Goal: Task Accomplishment & Management: Use online tool/utility

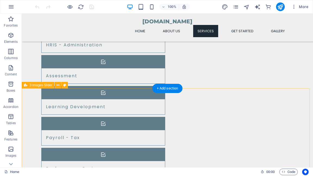
scroll to position [478, 0]
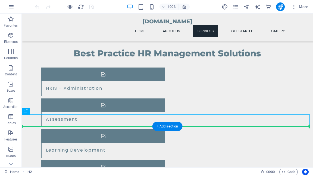
drag, startPoint x: 185, startPoint y: 122, endPoint x: 185, endPoint y: 138, distance: 16.6
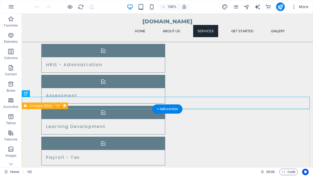
scroll to position [521, 0]
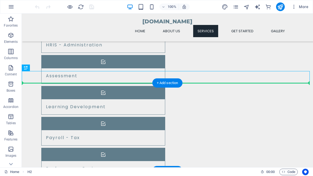
drag, startPoint x: 190, startPoint y: 78, endPoint x: 189, endPoint y: 103, distance: 24.7
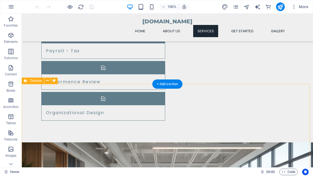
scroll to position [543, 0]
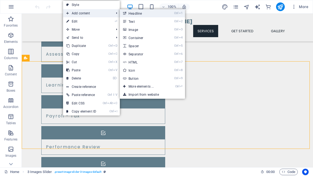
click at [131, 13] on link "Ctrl 1 Headline" at bounding box center [142, 13] width 45 height 8
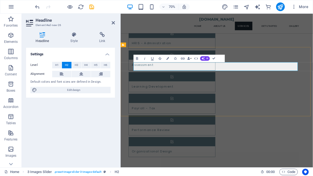
drag, startPoint x: 225, startPoint y: 88, endPoint x: 307, endPoint y: 92, distance: 81.7
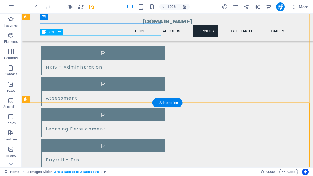
scroll to position [478, 0]
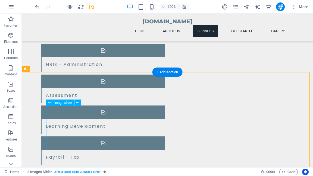
scroll to position [521, 0]
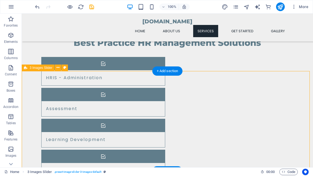
select select "region"
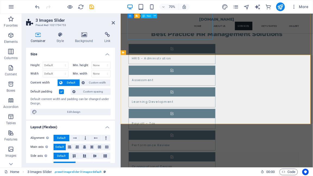
scroll to position [478, 0]
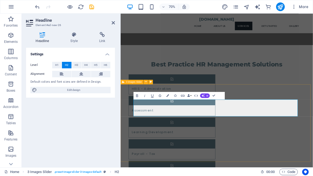
select select "region"
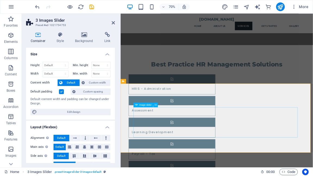
scroll to position [521, 0]
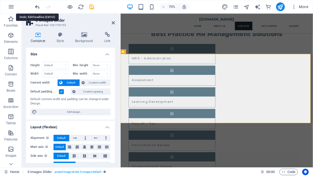
click at [37, 5] on icon "undo" at bounding box center [37, 7] width 6 height 6
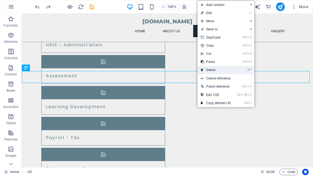
click at [204, 70] on link "⌦ Delete" at bounding box center [215, 70] width 36 height 8
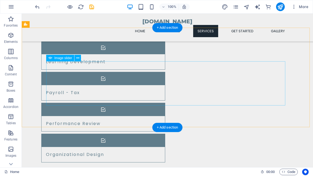
scroll to position [564, 0]
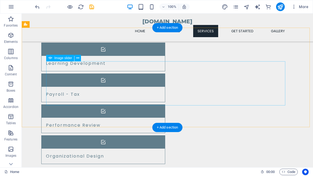
select select "ms"
select select "s"
select select "progressive"
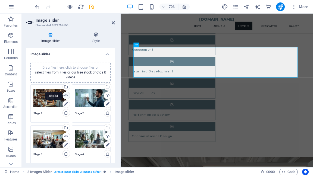
click at [67, 97] on div "Upload" at bounding box center [66, 96] width 8 height 8
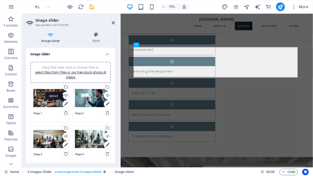
click at [65, 96] on div "Upload" at bounding box center [66, 96] width 8 height 8
click at [106, 96] on div "Upload" at bounding box center [107, 96] width 8 height 8
click at [66, 137] on div "Upload" at bounding box center [66, 137] width 8 height 8
click at [96, 37] on icon at bounding box center [96, 34] width 38 height 5
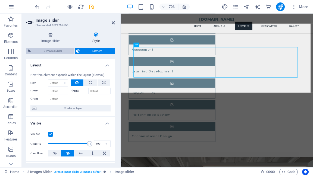
click at [52, 50] on span "3 Images Slider" at bounding box center [53, 51] width 40 height 7
select select "rem"
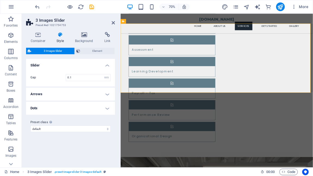
click at [106, 95] on h4 "Arrows" at bounding box center [70, 94] width 89 height 13
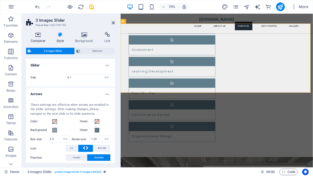
click at [39, 35] on icon at bounding box center [38, 34] width 24 height 5
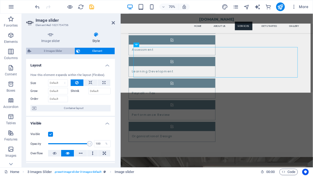
click at [53, 51] on span "3 Images Slider" at bounding box center [53, 51] width 40 height 7
select select "rem"
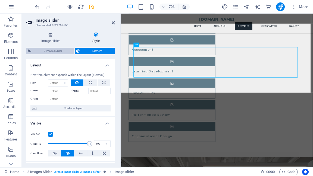
select select "px"
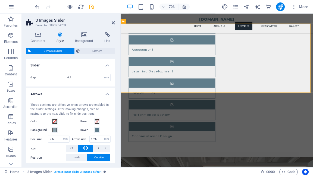
scroll to position [86, 0]
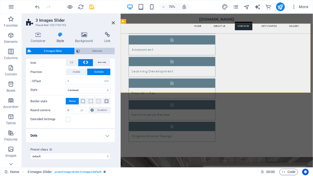
click at [90, 50] on span "Element" at bounding box center [97, 51] width 31 height 7
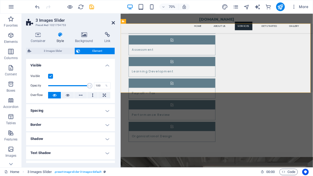
click at [113, 23] on icon at bounding box center [113, 23] width 3 height 4
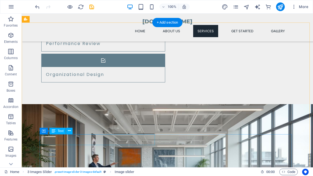
scroll to position [673, 0]
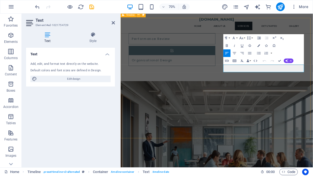
scroll to position [672, 0]
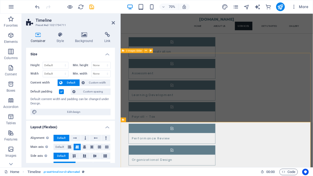
scroll to position [520, 0]
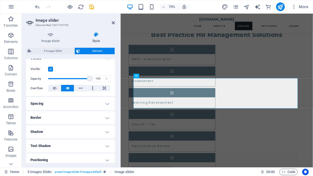
scroll to position [87, 0]
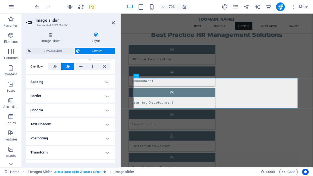
click at [106, 139] on h4 "Positioning" at bounding box center [70, 138] width 89 height 13
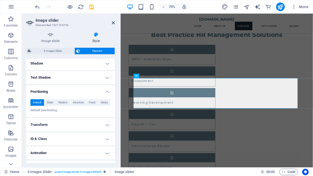
scroll to position [144, 0]
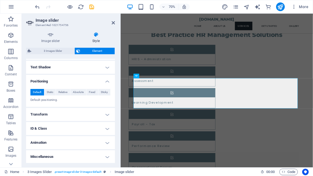
click at [105, 141] on h4 "Animation" at bounding box center [70, 142] width 89 height 13
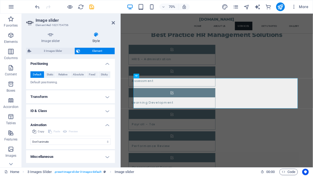
click at [106, 157] on h4 "Miscellaneous" at bounding box center [70, 156] width 89 height 13
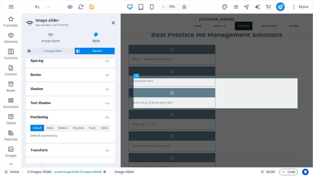
scroll to position [86, 0]
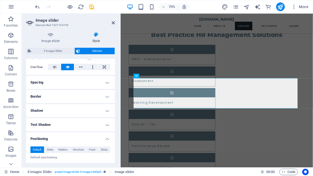
click at [106, 125] on h4 "Text Shadow" at bounding box center [70, 124] width 89 height 13
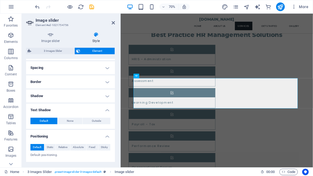
scroll to position [108, 0]
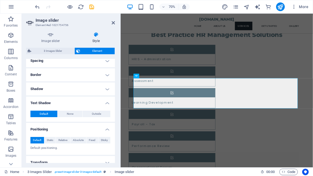
click at [50, 112] on button "Default" at bounding box center [43, 114] width 27 height 7
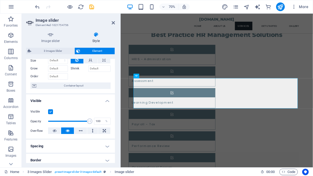
scroll to position [0, 0]
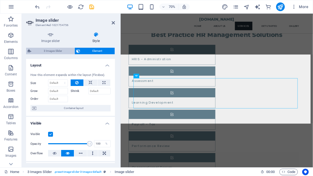
click at [53, 50] on span "3 Images Slider" at bounding box center [53, 51] width 40 height 7
select select "rem"
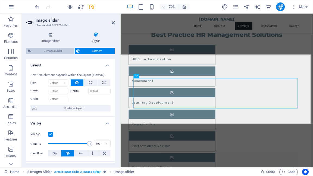
select select "px"
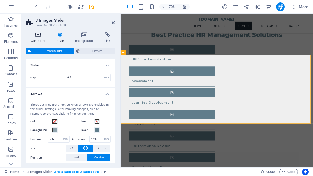
click at [37, 36] on icon at bounding box center [38, 34] width 24 height 5
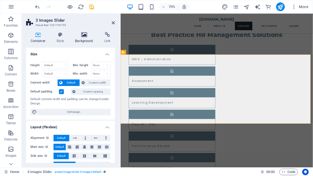
click at [84, 37] on icon at bounding box center [84, 34] width 27 height 5
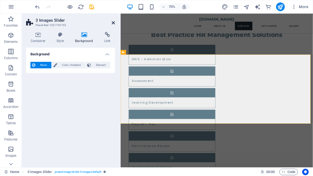
click at [113, 24] on icon at bounding box center [113, 23] width 3 height 4
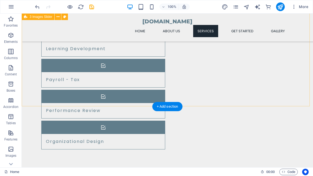
scroll to position [586, 0]
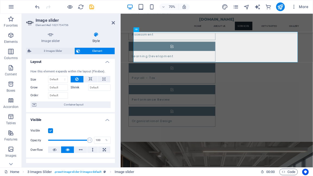
scroll to position [0, 0]
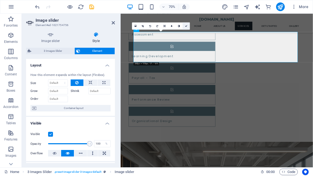
click at [186, 26] on icon at bounding box center [186, 26] width 2 height 2
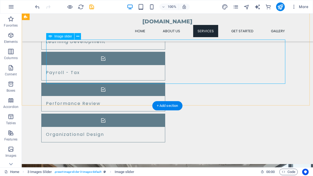
select select "ms"
select select "s"
select select "progressive"
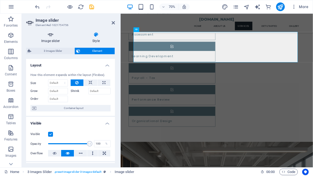
click at [50, 34] on icon at bounding box center [50, 34] width 49 height 5
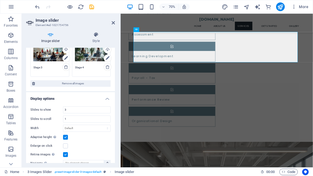
scroll to position [109, 0]
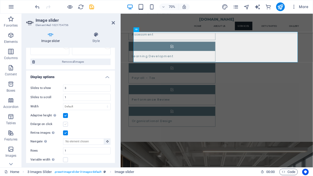
click at [66, 125] on label at bounding box center [65, 124] width 5 height 5
click at [0, 0] on input "Enlarge on click" at bounding box center [0, 0] width 0 height 0
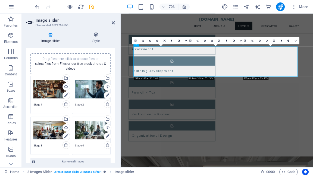
scroll to position [0, 0]
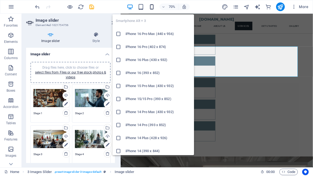
click at [151, 7] on icon "button" at bounding box center [151, 7] width 6 height 6
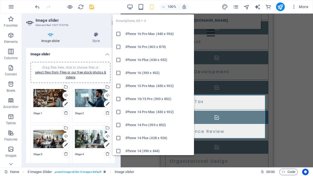
type input "3"
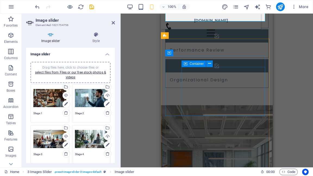
scroll to position [668, 0]
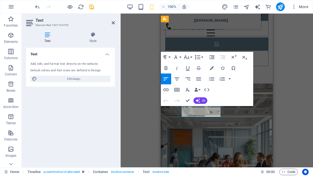
drag, startPoint x: 203, startPoint y: 115, endPoint x: 181, endPoint y: 106, distance: 23.6
click at [200, 58] on icon "button" at bounding box center [197, 57] width 7 height 7
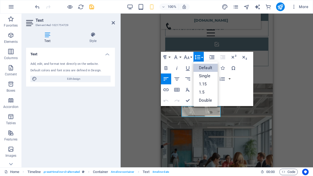
scroll to position [0, 0]
click at [190, 57] on button "Font Size" at bounding box center [187, 57] width 10 height 11
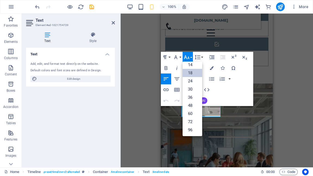
scroll to position [43, 0]
click at [190, 64] on link "14" at bounding box center [192, 65] width 20 height 8
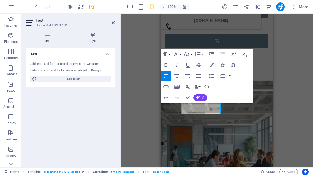
click at [281, 107] on div "H2 Container Logo Menu Bar Text Container Container H3 Icon List Container Cont…" at bounding box center [216, 91] width 192 height 154
click at [283, 110] on div "H2 Container Logo Menu Bar Text Container Container H3 Icon List Container Cont…" at bounding box center [216, 91] width 192 height 154
click at [152, 128] on div "H2 Container Logo Menu Bar Text Container Container H3 Icon List Container Cont…" at bounding box center [216, 91] width 192 height 154
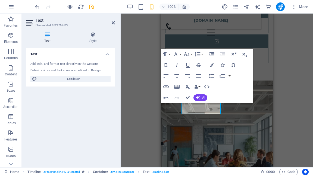
click at [288, 63] on div "H2 Container Logo Menu Bar Text Container Container H3 Icon List Container Cont…" at bounding box center [216, 91] width 192 height 154
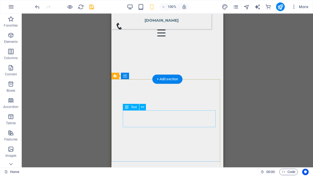
scroll to position [1518, 0]
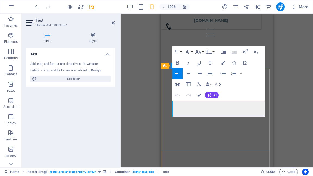
click at [283, 117] on div "H2 Container Logo Menu Bar Text Container Container H3 Icon List Container Cont…" at bounding box center [216, 91] width 192 height 154
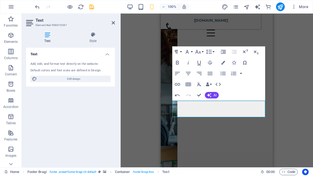
click at [283, 117] on div "H2 Container Logo Menu Bar Text Container Container H3 Icon List Container Cont…" at bounding box center [216, 91] width 192 height 154
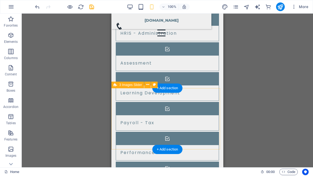
scroll to position [541, 0]
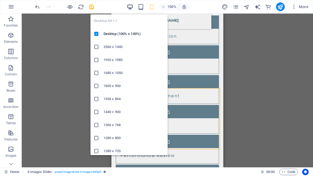
click at [131, 8] on icon "button" at bounding box center [130, 7] width 6 height 6
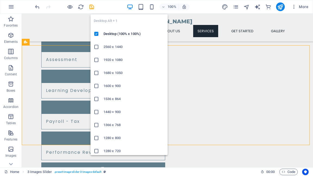
scroll to position [546, 0]
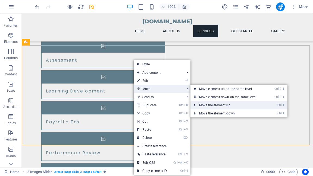
click at [205, 105] on link "Ctrl ⬆ Move the element up" at bounding box center [228, 105] width 77 height 8
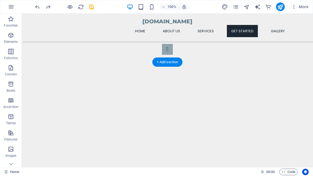
scroll to position [1084, 0]
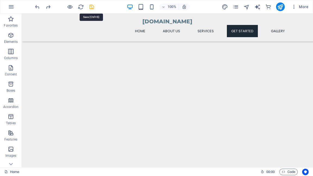
click at [91, 7] on icon "save" at bounding box center [91, 7] width 6 height 6
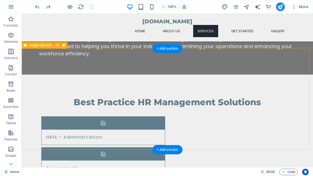
scroll to position [412, 0]
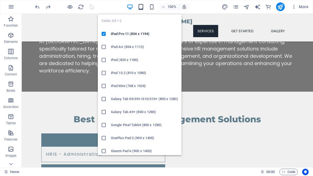
click at [141, 7] on icon "button" at bounding box center [141, 7] width 6 height 6
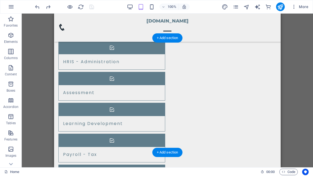
scroll to position [515, 0]
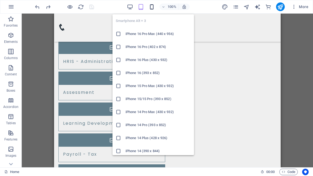
click at [152, 8] on icon "button" at bounding box center [151, 7] width 6 height 6
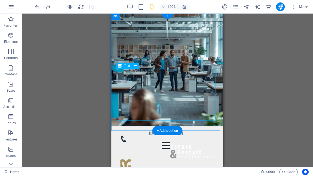
scroll to position [0, 0]
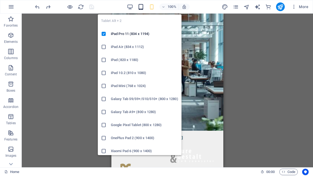
click at [141, 8] on icon "button" at bounding box center [141, 7] width 6 height 6
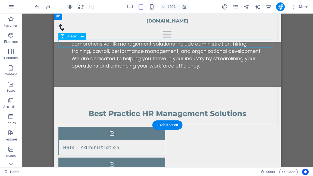
scroll to position [277, 0]
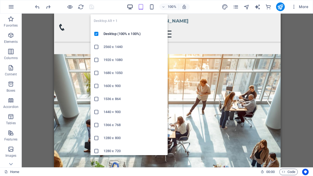
click at [130, 7] on icon "button" at bounding box center [130, 7] width 6 height 6
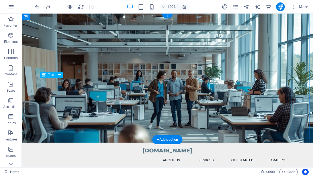
scroll to position [0, 0]
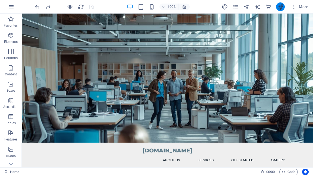
click at [280, 7] on icon "publish" at bounding box center [280, 7] width 6 height 6
